Goal: Information Seeking & Learning: Learn about a topic

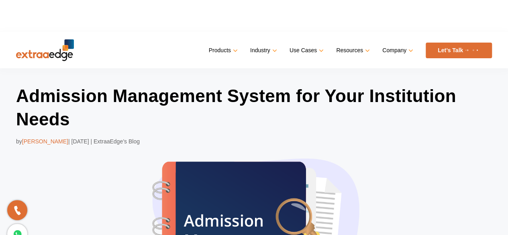
click at [112, 34] on nav "Menu Close Products Education CRM Streamline your entire admissions process on …" at bounding box center [254, 50] width 476 height 36
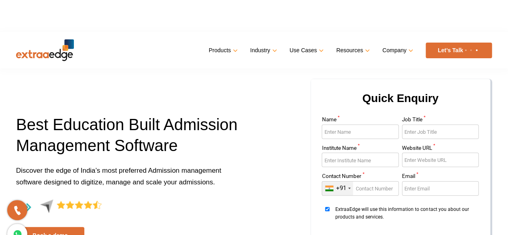
click at [121, 43] on div "Products Education CRM Streamline your entire admissions process on a single pl…" at bounding box center [283, 51] width 418 height 16
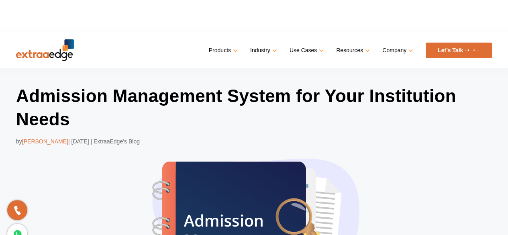
click at [112, 61] on nav "Menu Close Products Education CRM Streamline your entire admissions process on …" at bounding box center [254, 50] width 476 height 36
drag, startPoint x: 104, startPoint y: 28, endPoint x: 112, endPoint y: 1, distance: 28.0
